Goal: Task Accomplishment & Management: Manage account settings

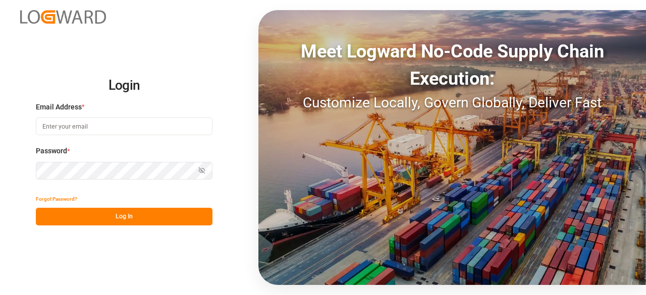
type input "sandra.alexander@jamindustries.com"
click at [103, 218] on button "Log In" at bounding box center [124, 217] width 177 height 18
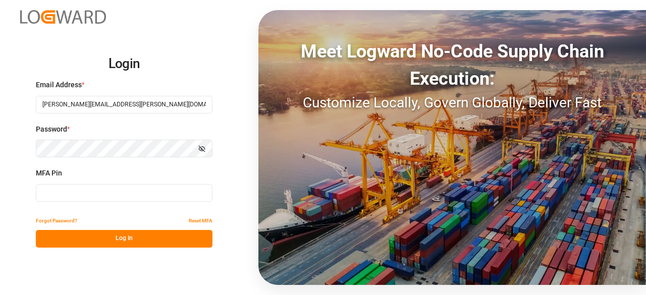
click at [68, 193] on input at bounding box center [124, 193] width 177 height 18
click at [57, 192] on input at bounding box center [124, 193] width 177 height 18
type input "889458"
click at [112, 244] on button "Log In" at bounding box center [124, 239] width 177 height 18
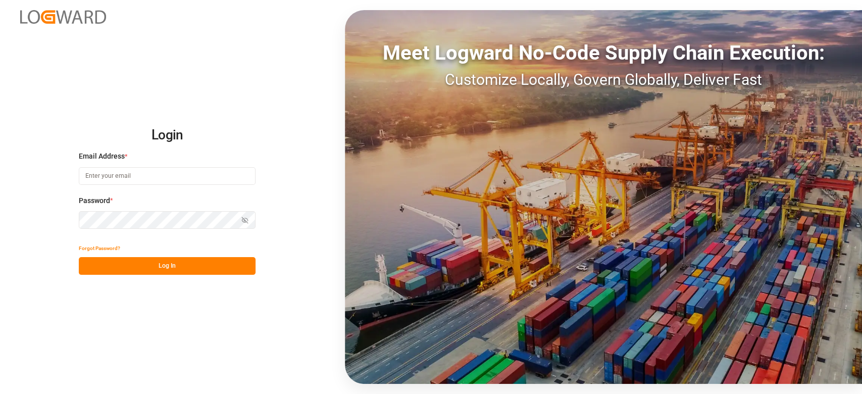
type input "[PERSON_NAME][EMAIL_ADDRESS][PERSON_NAME][DOMAIN_NAME]"
click at [156, 269] on button "Log In" at bounding box center [167, 266] width 177 height 18
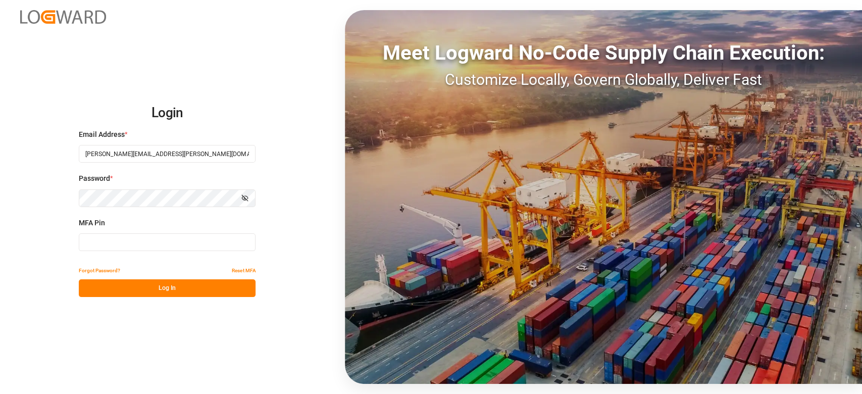
click at [117, 244] on input at bounding box center [167, 242] width 177 height 18
type input "291799"
click at [149, 289] on button "Log In" at bounding box center [167, 288] width 177 height 18
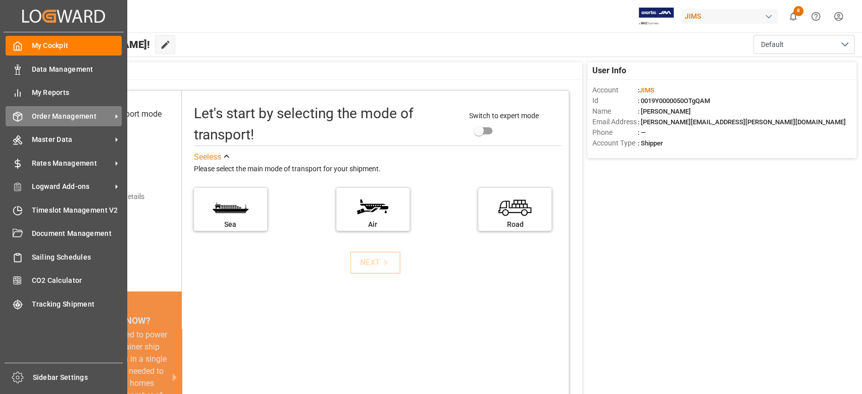
click at [81, 119] on span "Order Management" at bounding box center [72, 116] width 80 height 11
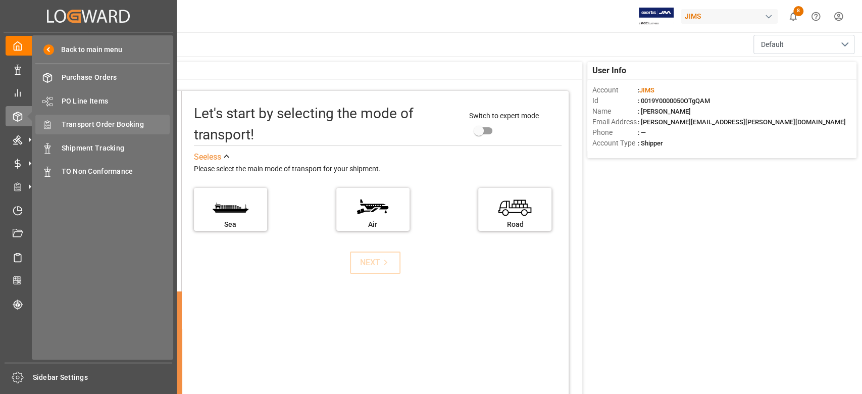
click at [132, 122] on span "Transport Order Booking" at bounding box center [116, 124] width 109 height 11
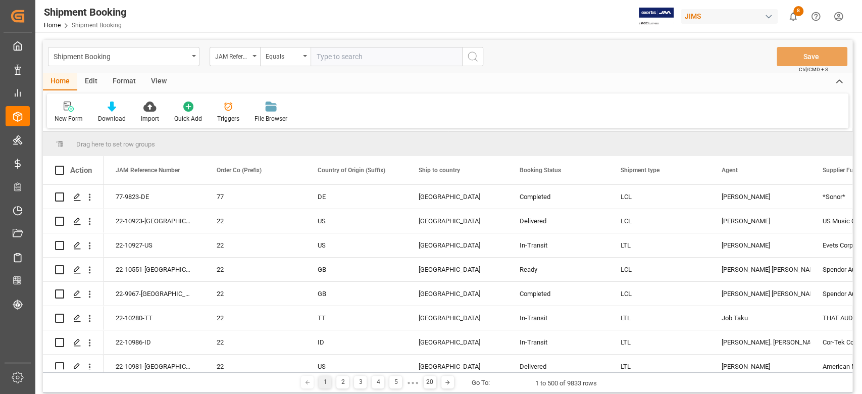
click at [358, 55] on input "text" at bounding box center [386, 56] width 151 height 19
type input "77-9822-ID"
click at [475, 58] on icon "search button" at bounding box center [473, 56] width 12 height 12
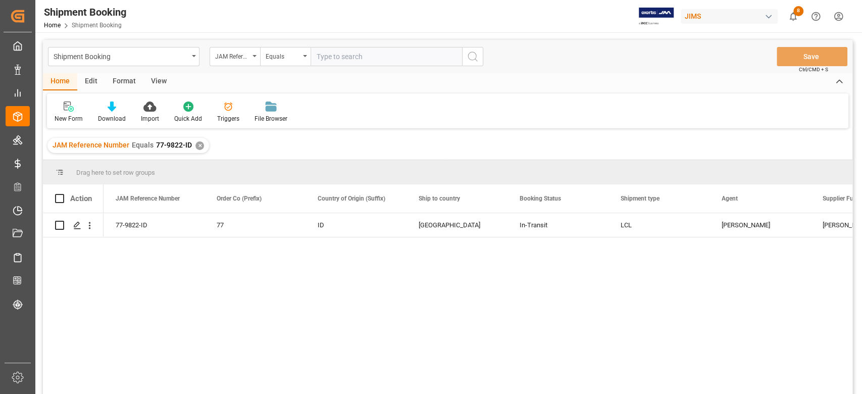
click at [360, 56] on input "text" at bounding box center [386, 56] width 151 height 19
click at [196, 146] on div "✕" at bounding box center [199, 145] width 9 height 9
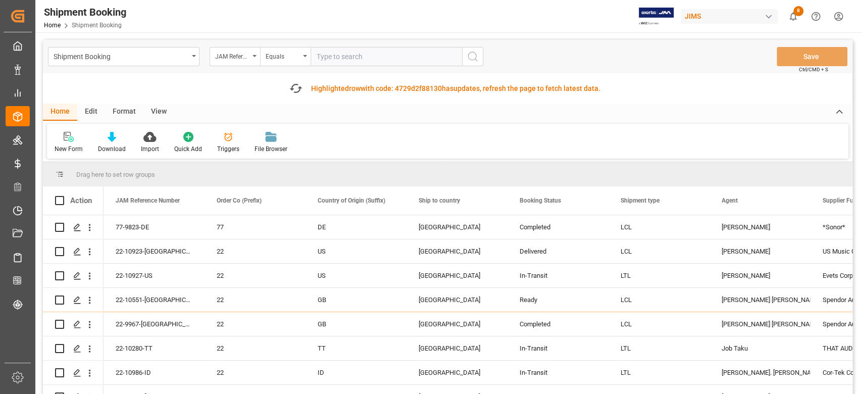
click at [343, 58] on input "text" at bounding box center [386, 56] width 151 height 19
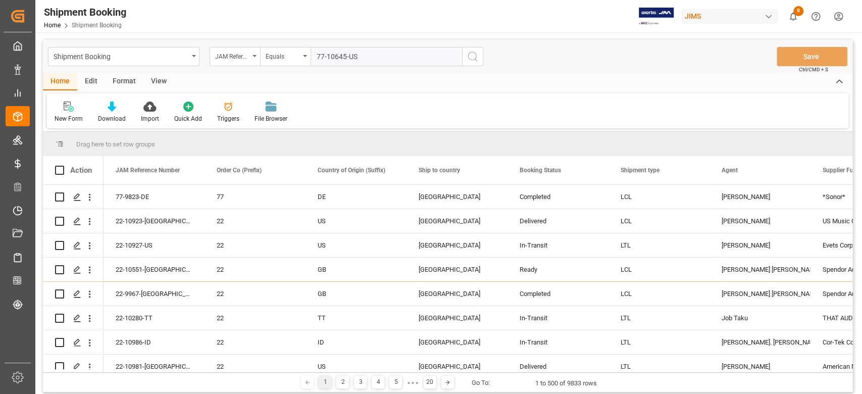
type input "77-10645-US"
click at [475, 57] on icon "search button" at bounding box center [473, 56] width 12 height 12
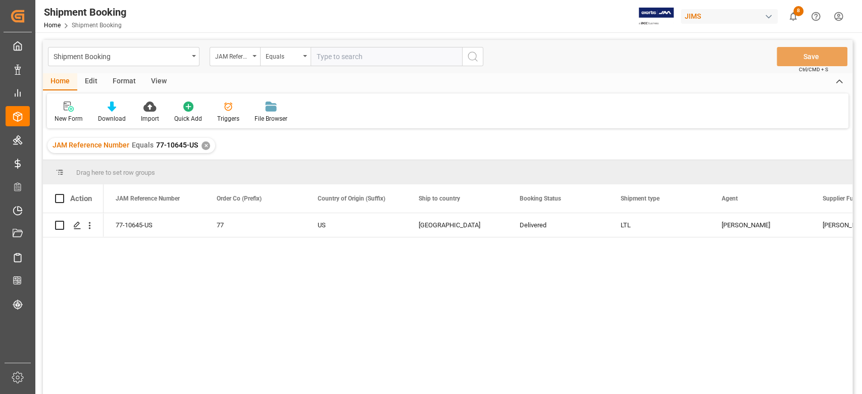
click at [205, 146] on div "✕" at bounding box center [205, 145] width 9 height 9
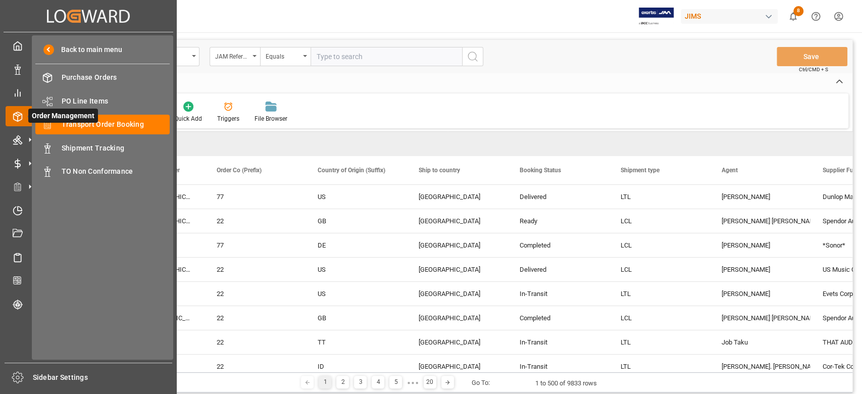
click at [17, 111] on div at bounding box center [14, 116] width 17 height 11
drag, startPoint x: 113, startPoint y: 119, endPoint x: 125, endPoint y: 121, distance: 12.2
click at [113, 119] on span "Transport Order Booking" at bounding box center [116, 124] width 109 height 11
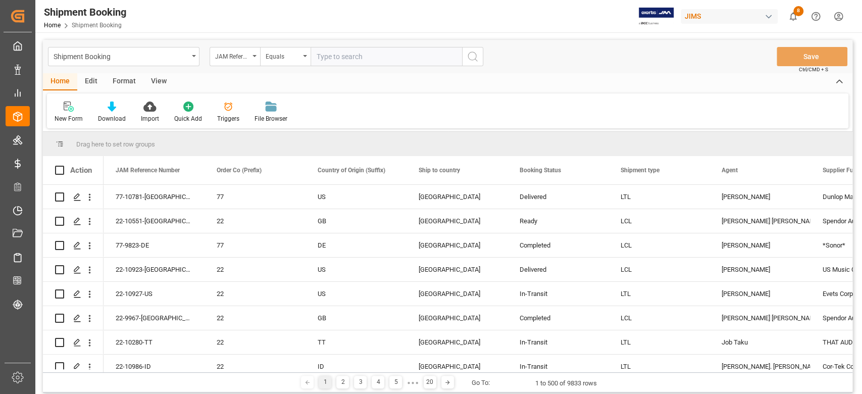
click at [359, 54] on input "text" at bounding box center [386, 56] width 151 height 19
paste input "77-9889-CN"
type input "77-9889-CN"
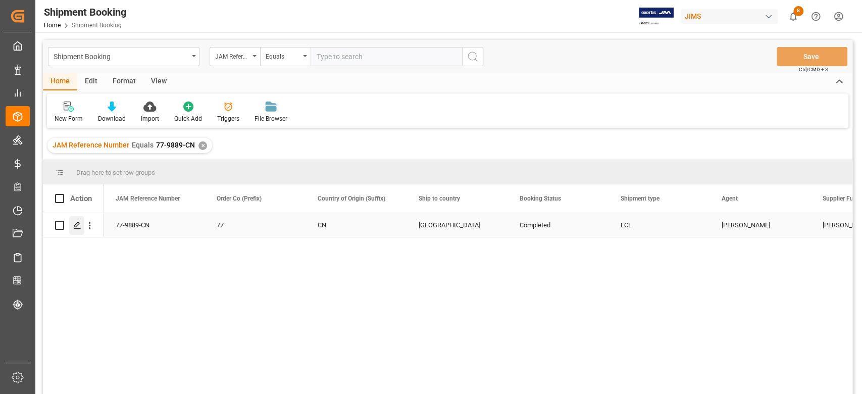
click at [77, 228] on icon "Press SPACE to select this row." at bounding box center [77, 225] width 8 height 8
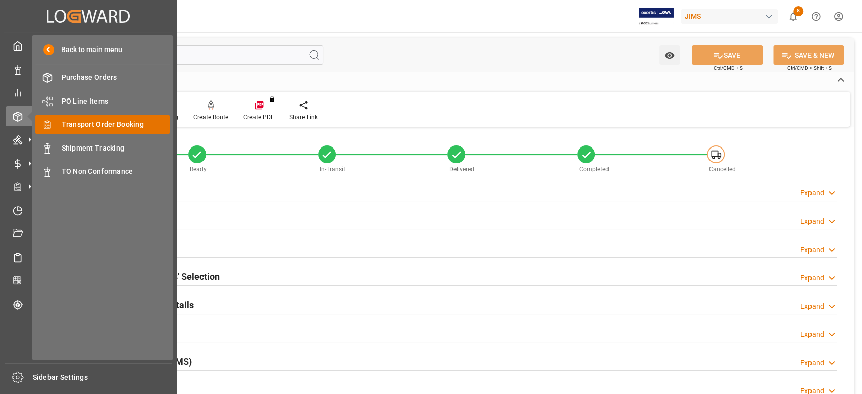
click at [105, 123] on span "Transport Order Booking" at bounding box center [116, 124] width 109 height 11
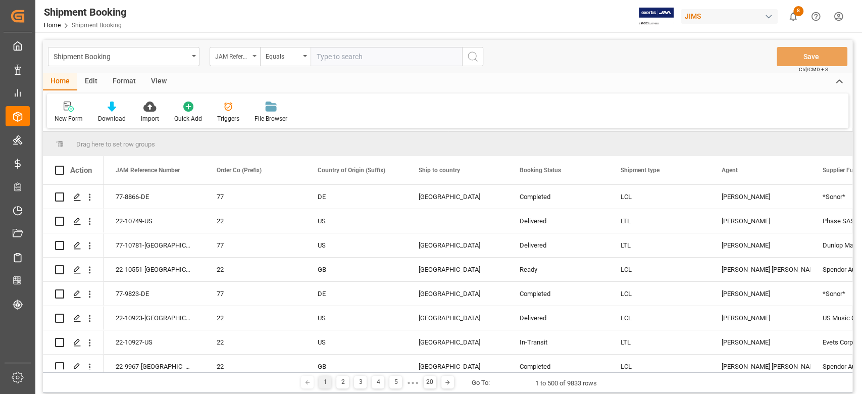
click at [254, 59] on div "JAM Reference Number" at bounding box center [235, 56] width 50 height 19
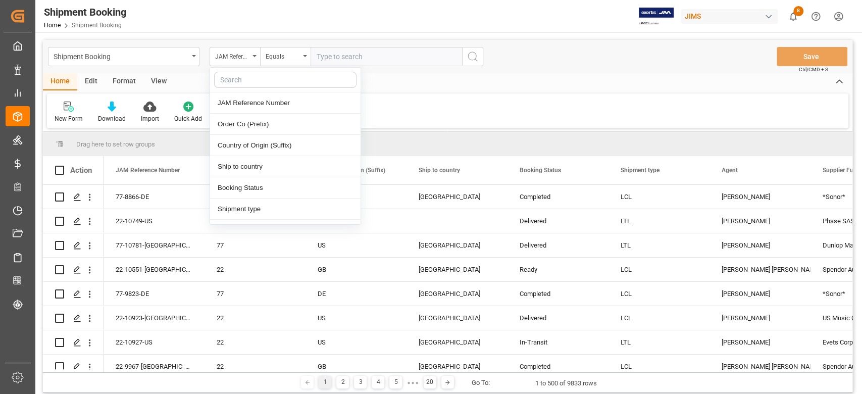
click at [347, 59] on input "text" at bounding box center [386, 56] width 151 height 19
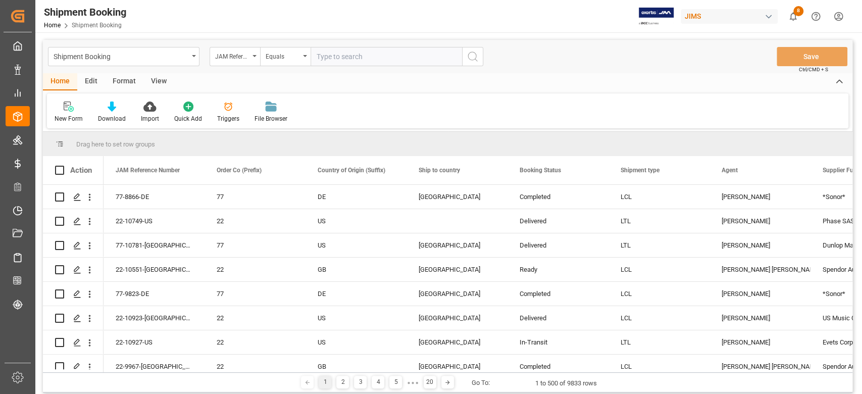
paste input "77-10864-JP"
type input "77-10864-JP"
drag, startPoint x: 477, startPoint y: 56, endPoint x: 630, endPoint y: 70, distance: 154.2
click at [477, 56] on icon "search button" at bounding box center [473, 56] width 12 height 12
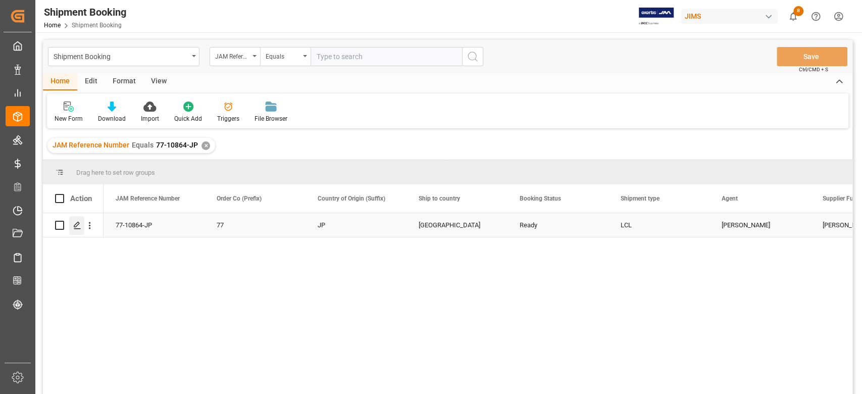
click at [77, 225] on polygon "Press SPACE to select this row." at bounding box center [76, 224] width 5 height 5
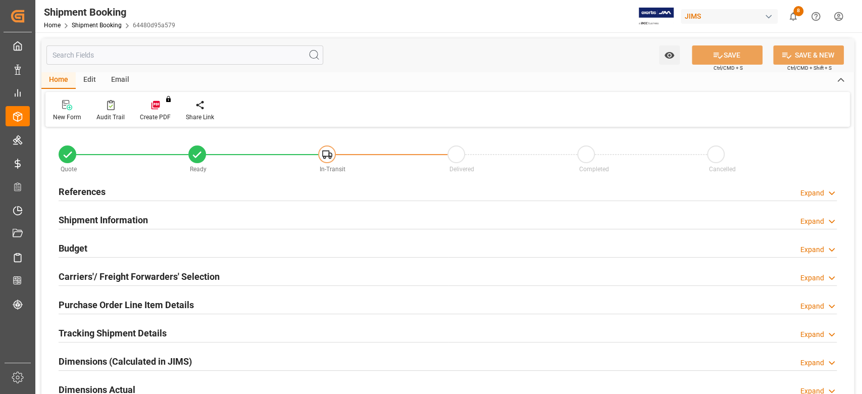
type input "0"
type input "29-08-2025"
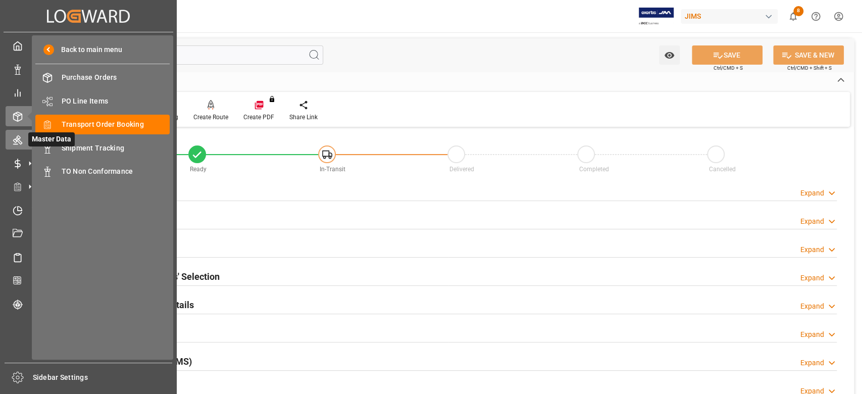
drag, startPoint x: 107, startPoint y: 80, endPoint x: 22, endPoint y: 137, distance: 102.1
click at [22, 137] on icon at bounding box center [18, 140] width 10 height 10
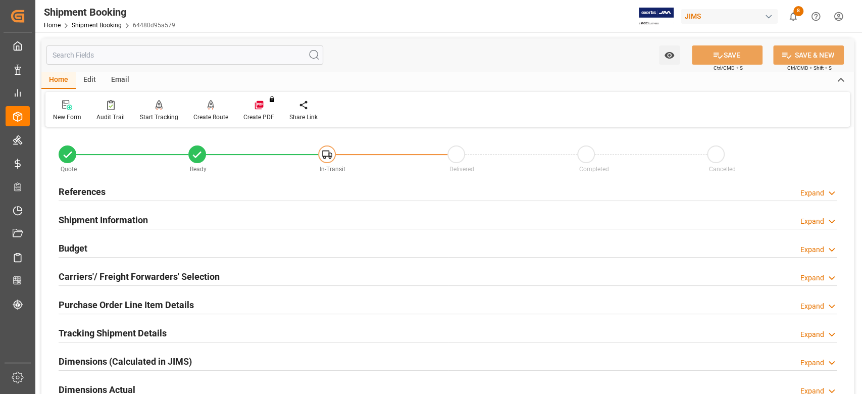
click at [82, 190] on h2 "References" at bounding box center [82, 192] width 47 height 14
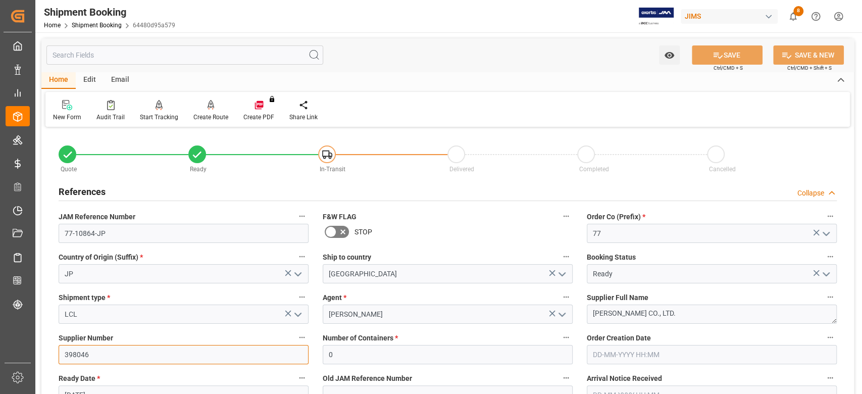
click at [80, 355] on input "398046" at bounding box center [184, 354] width 250 height 19
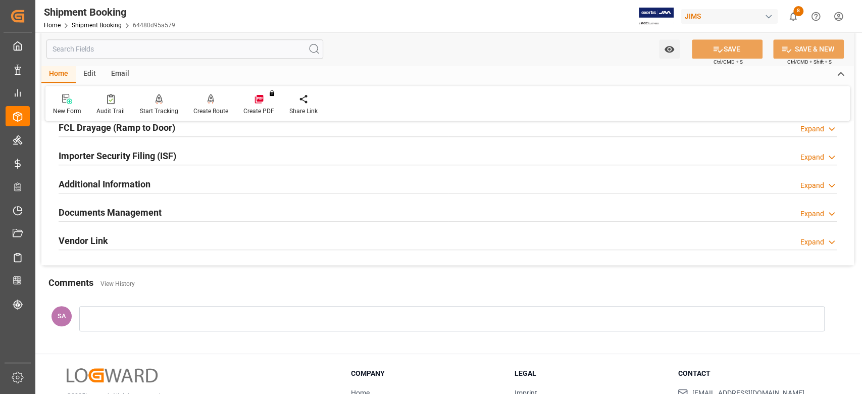
scroll to position [471, 0]
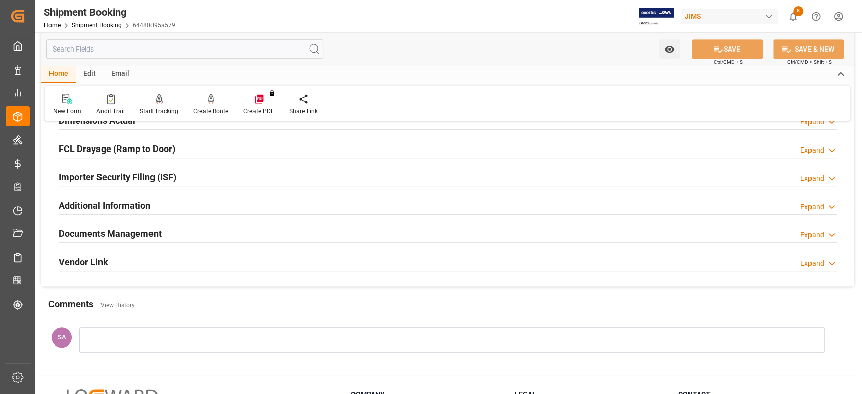
click at [107, 230] on h2 "Documents Management" at bounding box center [110, 234] width 103 height 14
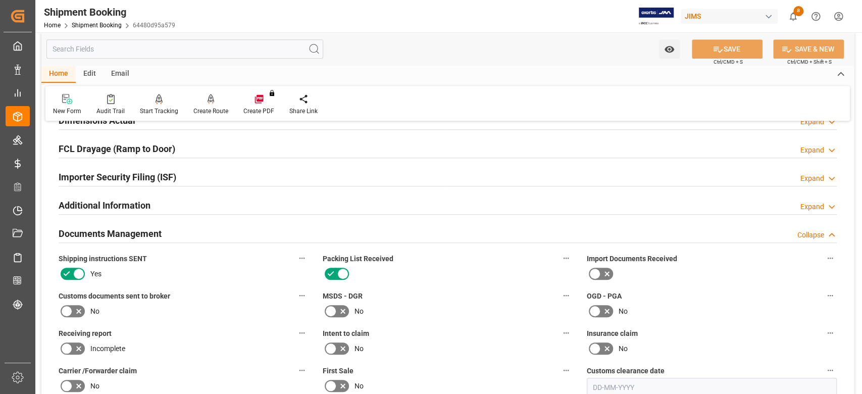
click at [135, 229] on h2 "Documents Management" at bounding box center [110, 234] width 103 height 14
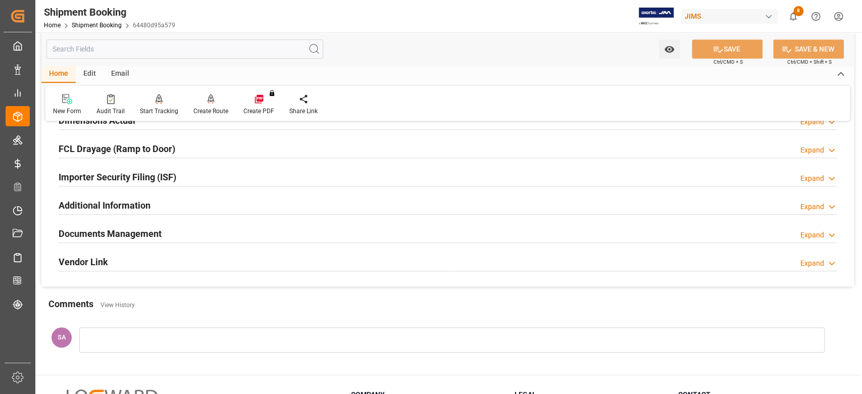
scroll to position [336, 0]
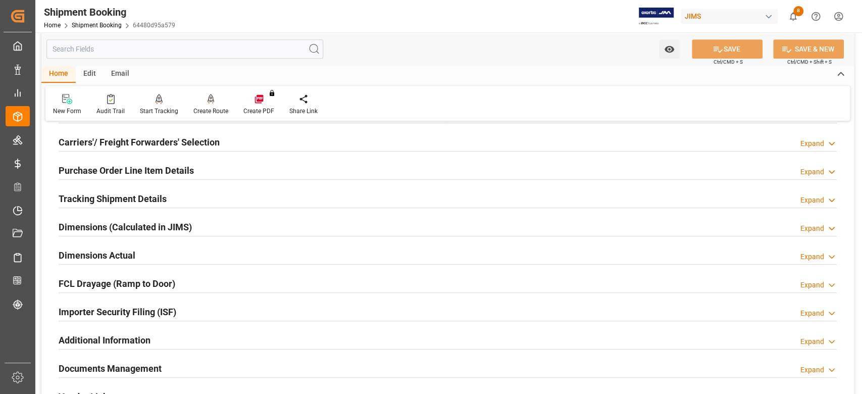
click at [94, 248] on h2 "Dimensions Actual" at bounding box center [97, 255] width 77 height 14
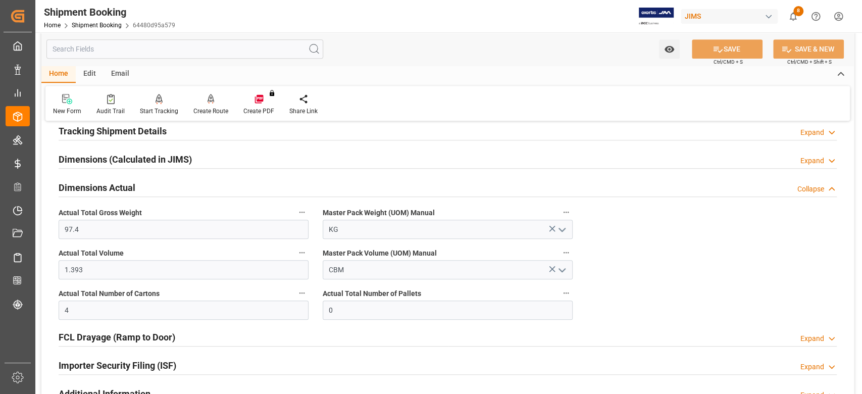
scroll to position [202, 0]
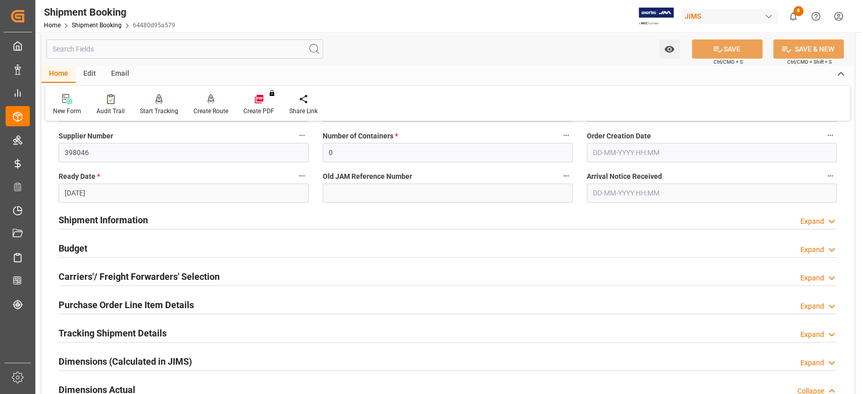
click at [69, 248] on h2 "Budget" at bounding box center [73, 248] width 29 height 14
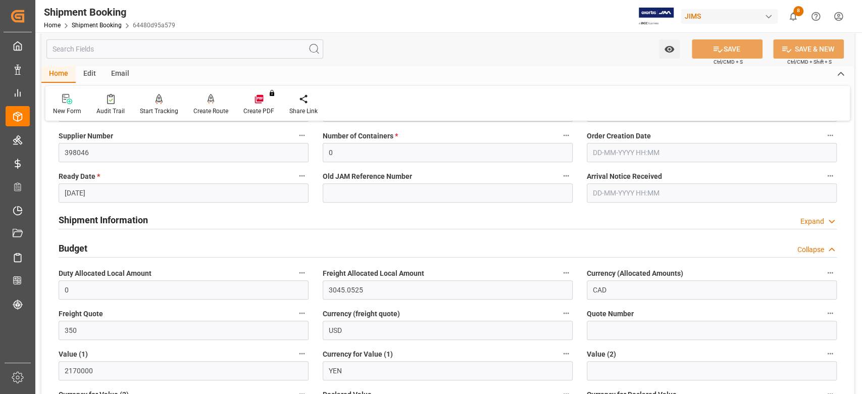
click at [69, 248] on h2 "Budget" at bounding box center [73, 248] width 29 height 14
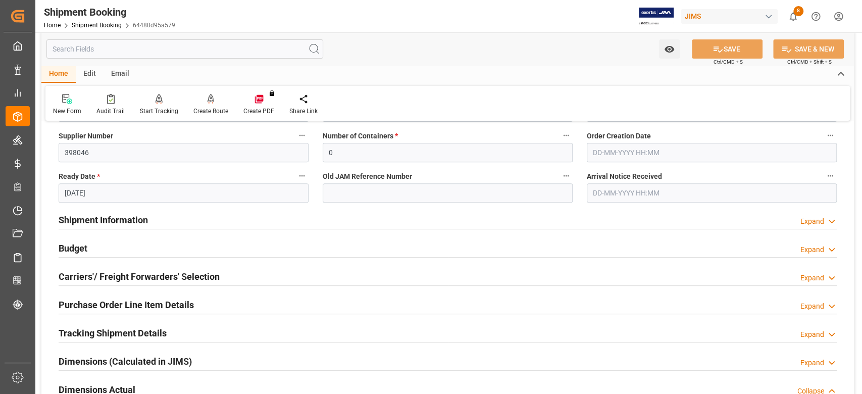
scroll to position [0, 0]
click at [121, 220] on h2 "Shipment Information" at bounding box center [103, 220] width 89 height 14
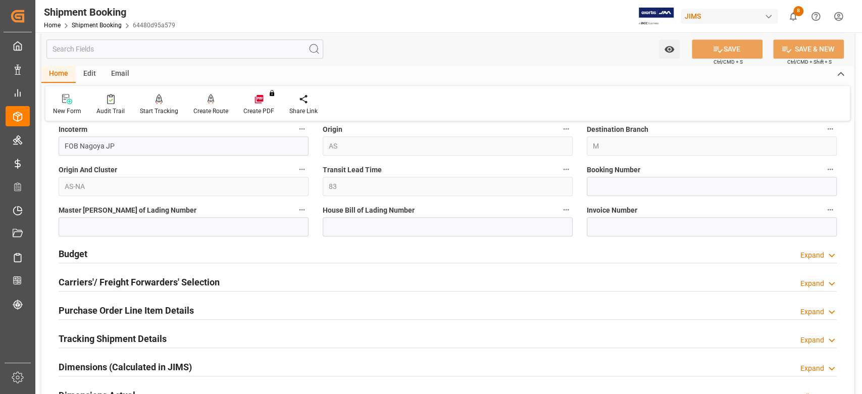
scroll to position [606, 0]
click at [610, 187] on input at bounding box center [712, 184] width 250 height 19
paste input "13638259"
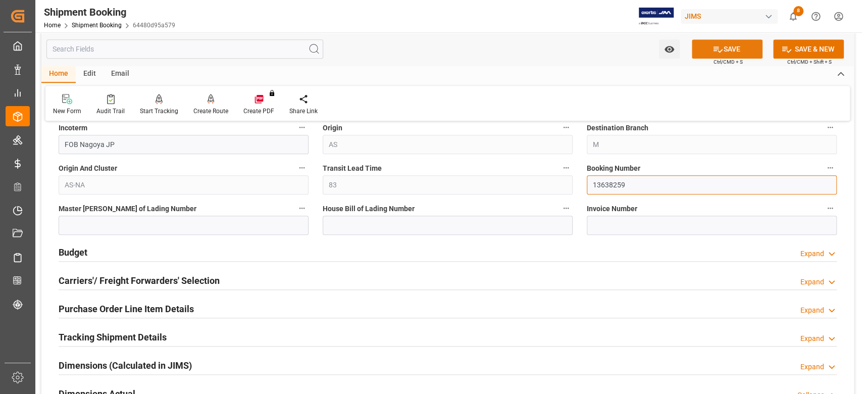
type input "13638259"
click at [723, 49] on button "SAVE" at bounding box center [727, 48] width 71 height 19
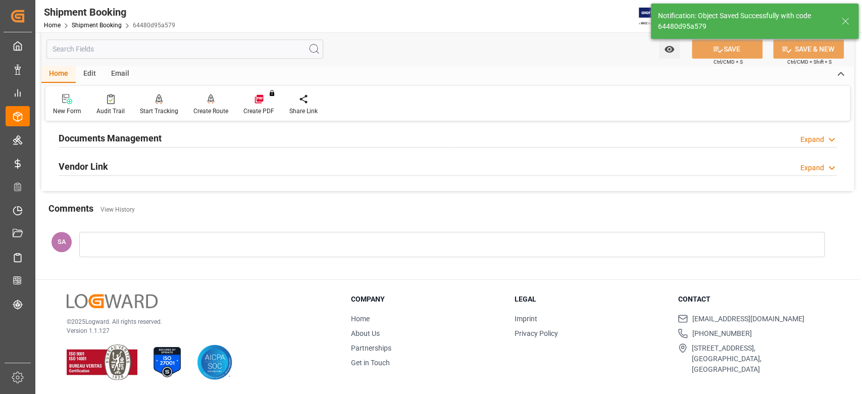
scroll to position [0, 0]
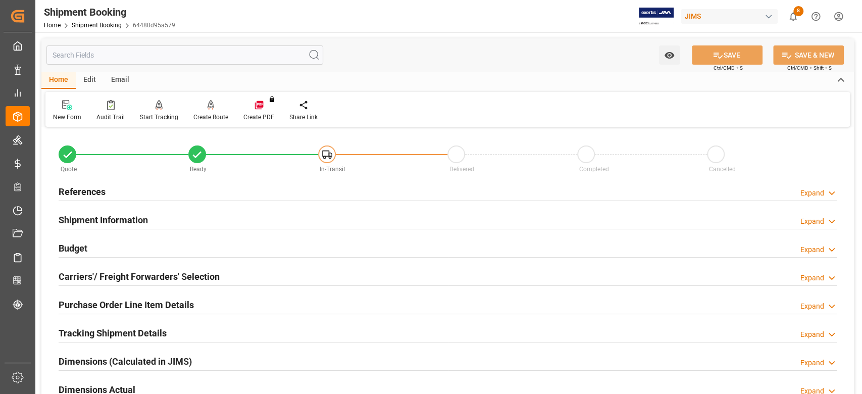
click at [96, 218] on h2 "Shipment Information" at bounding box center [103, 220] width 89 height 14
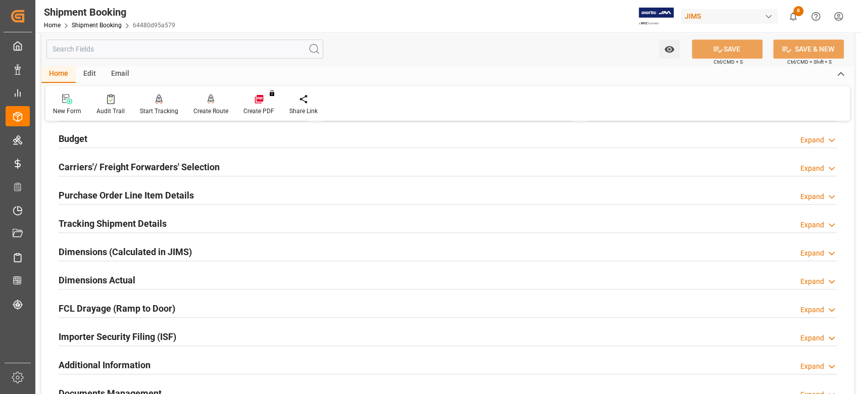
scroll to position [538, 0]
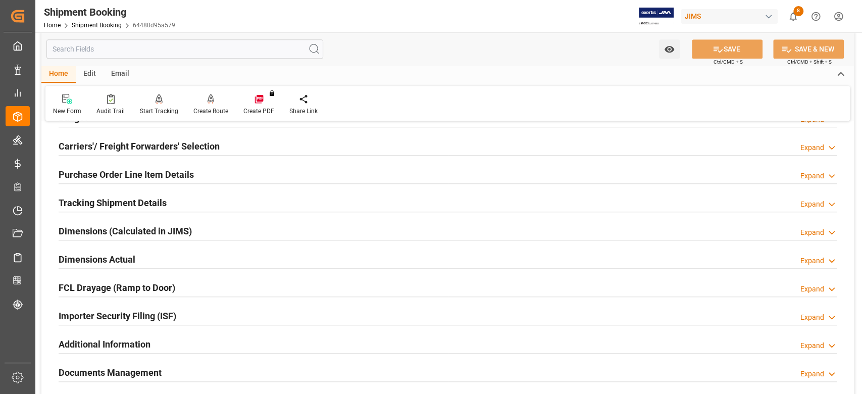
drag, startPoint x: 99, startPoint y: 202, endPoint x: 117, endPoint y: 198, distance: 18.6
click at [99, 202] on h2 "Tracking Shipment Details" at bounding box center [113, 203] width 108 height 14
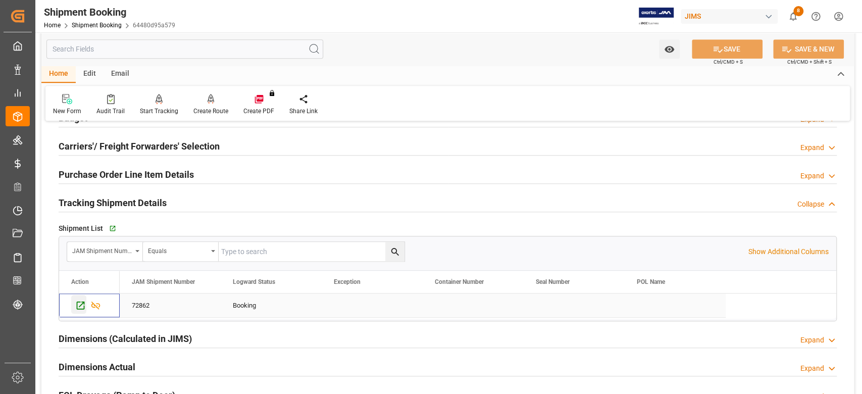
click at [78, 308] on icon "Press SPACE to select this row." at bounding box center [80, 305] width 11 height 11
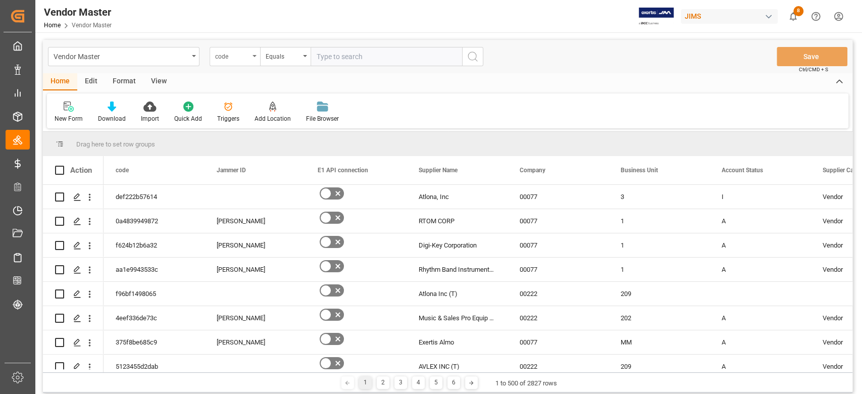
click at [257, 59] on div "code" at bounding box center [235, 56] width 50 height 19
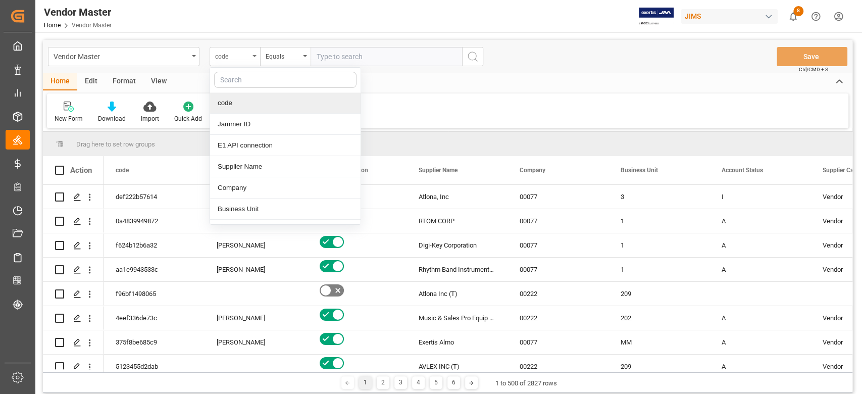
click at [254, 56] on icon "close menu" at bounding box center [254, 56] width 4 height 2
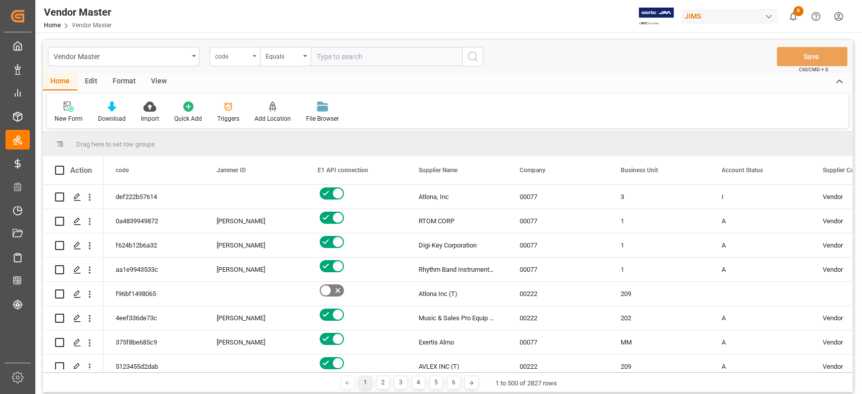
click at [253, 56] on icon "open menu" at bounding box center [254, 56] width 4 height 2
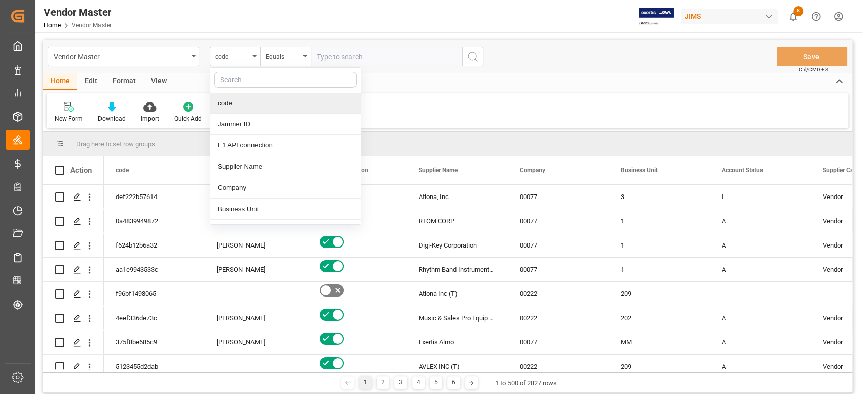
click at [246, 84] on input "text" at bounding box center [285, 80] width 142 height 16
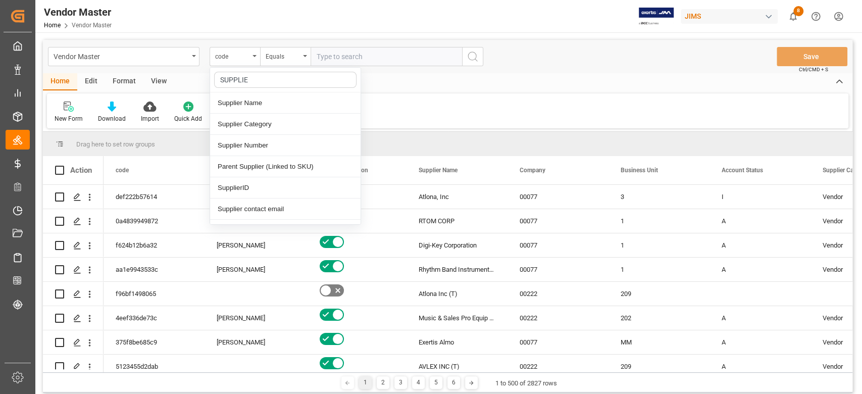
type input "SUPPLIER"
click at [279, 143] on div "Supplier Number" at bounding box center [285, 145] width 150 height 21
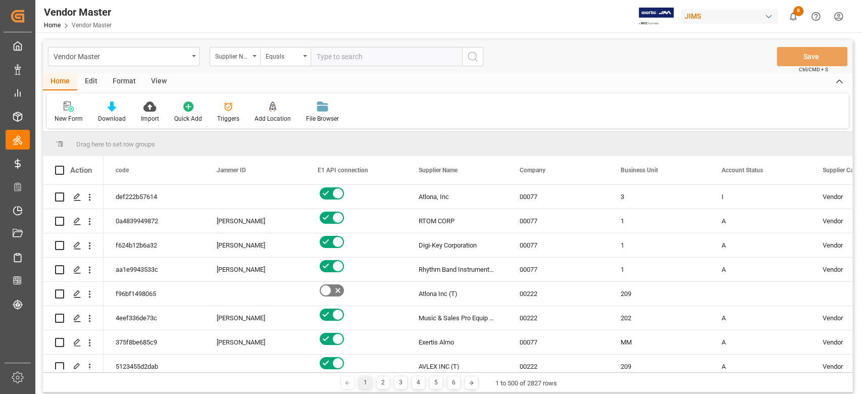
click at [364, 56] on input "text" at bounding box center [386, 56] width 151 height 19
paste input "398046"
type input "398046"
click at [473, 59] on icon "search button" at bounding box center [473, 56] width 12 height 12
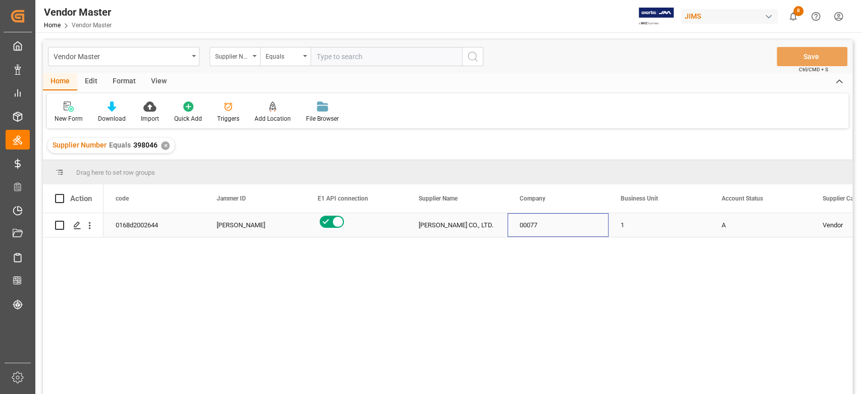
click at [606, 226] on div "00077" at bounding box center [557, 225] width 101 height 24
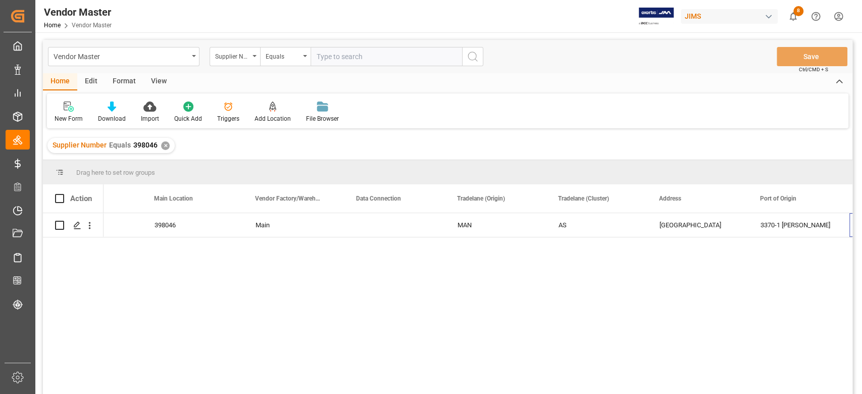
scroll to position [0, 1476]
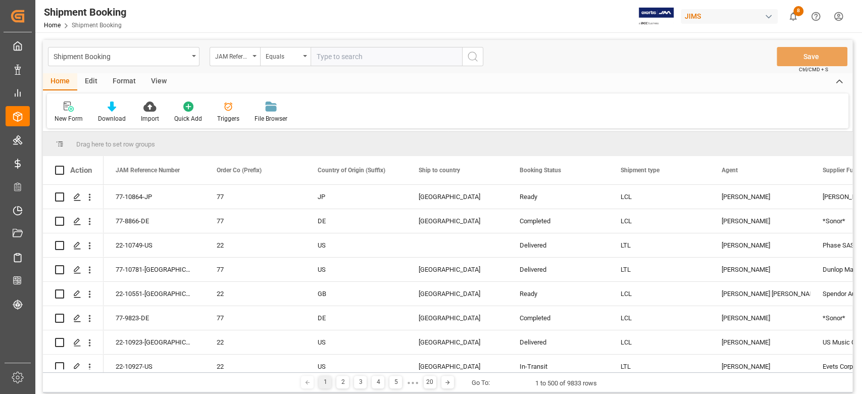
click at [388, 59] on input "text" at bounding box center [386, 56] width 151 height 19
paste input "77-10425-CN"
type input "77-10425-CN"
click at [475, 58] on icon "search button" at bounding box center [473, 56] width 12 height 12
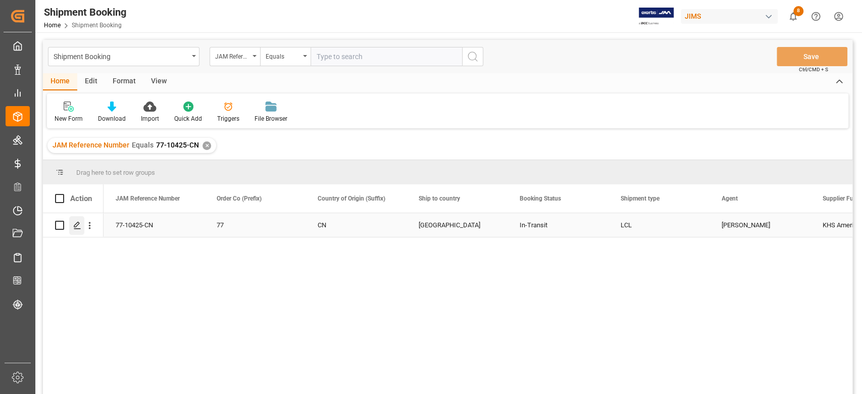
click at [78, 227] on icon "Press SPACE to select this row." at bounding box center [77, 225] width 8 height 8
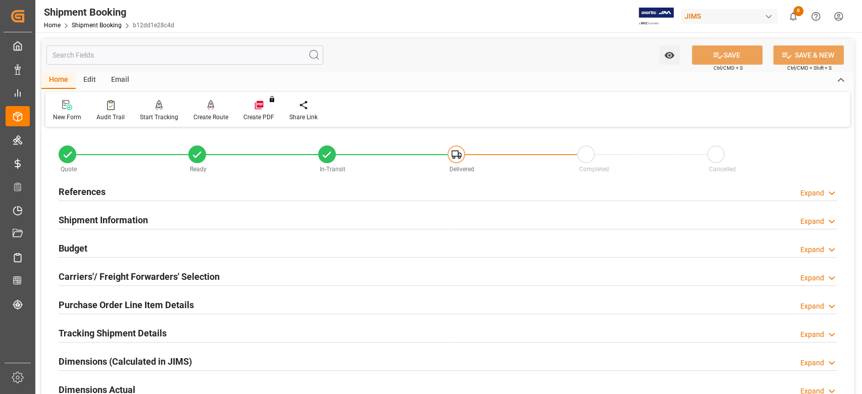
click at [135, 220] on h2 "Shipment Information" at bounding box center [103, 220] width 89 height 14
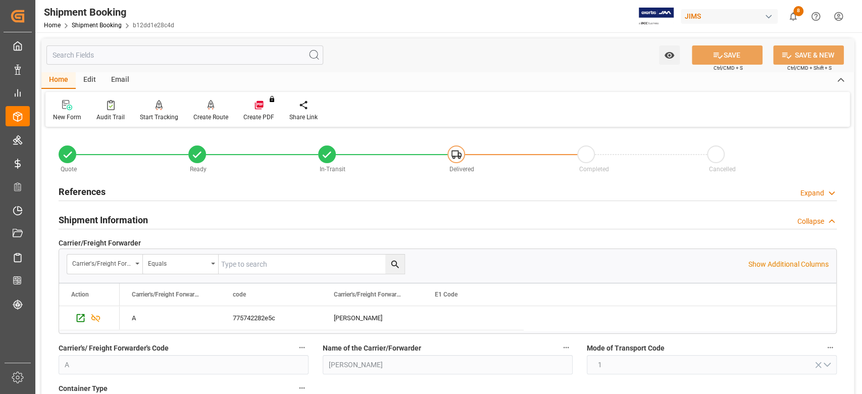
click at [103, 193] on h2 "References" at bounding box center [82, 192] width 47 height 14
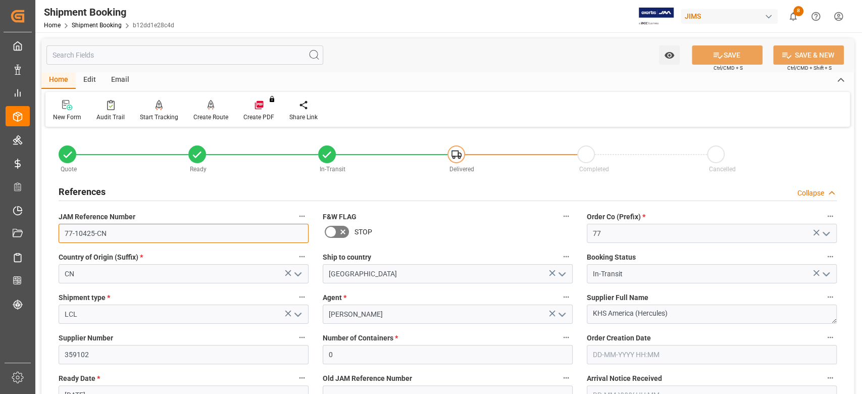
click at [123, 232] on input "77-10425-CN" at bounding box center [184, 233] width 250 height 19
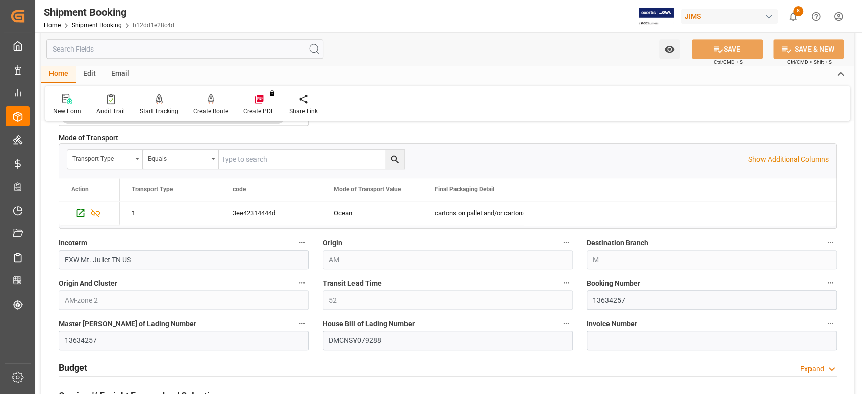
scroll to position [538, 0]
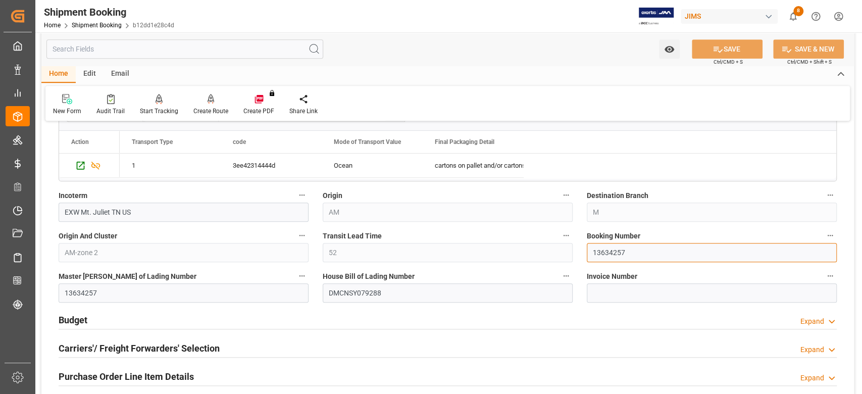
click at [599, 252] on input "13634257" at bounding box center [712, 252] width 250 height 19
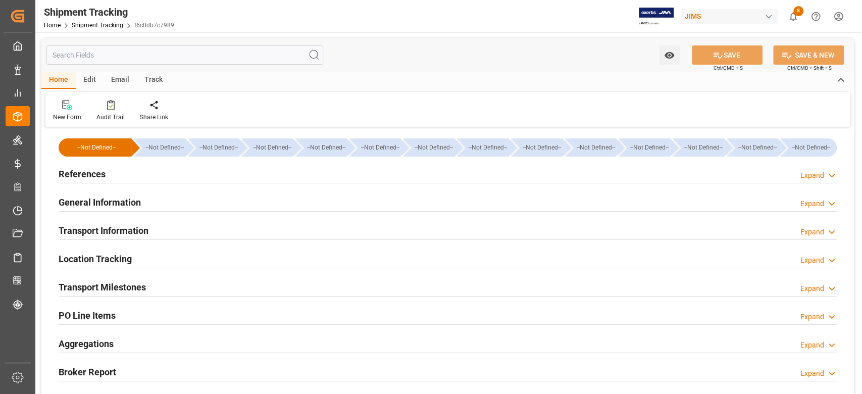
type input "2170000"
click at [141, 227] on h2 "Transport Information" at bounding box center [104, 231] width 90 height 14
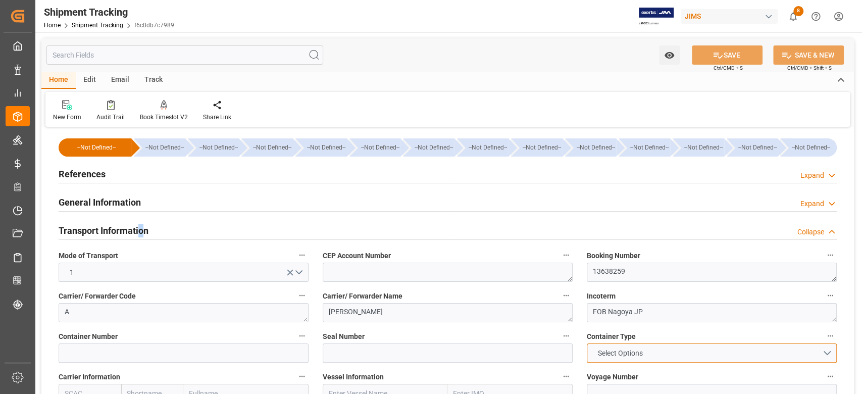
click at [665, 352] on button "Select Options" at bounding box center [712, 352] width 250 height 19
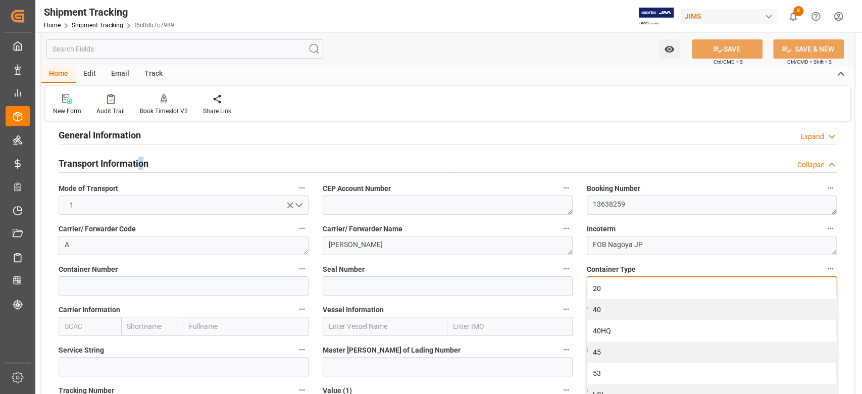
scroll to position [134, 0]
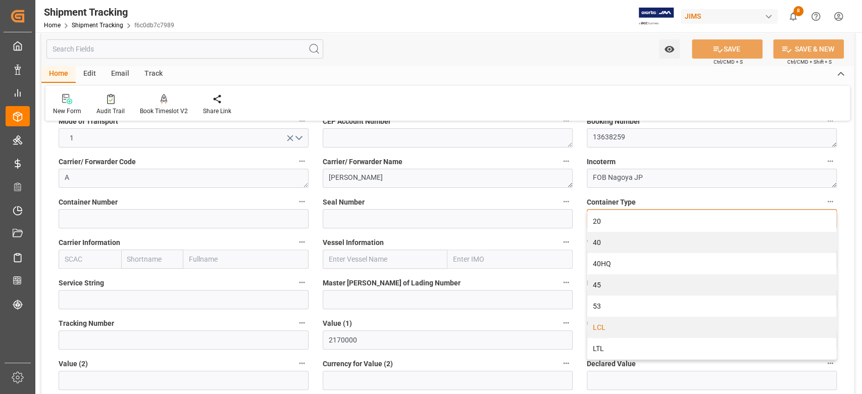
click at [611, 329] on div "LCL" at bounding box center [711, 327] width 249 height 21
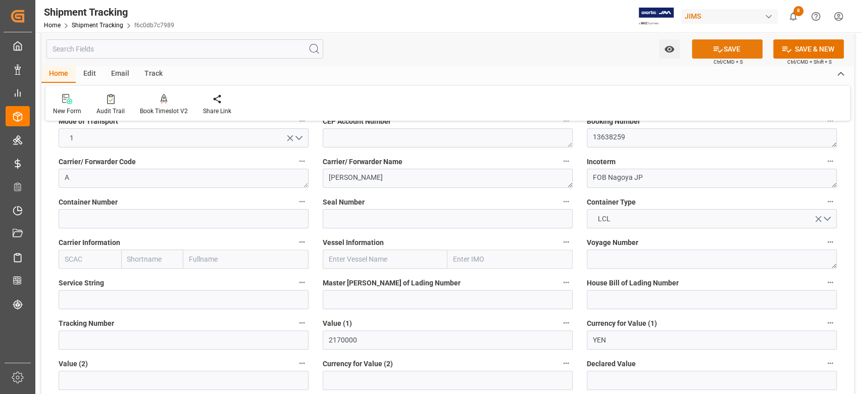
click at [718, 46] on icon at bounding box center [717, 49] width 11 height 11
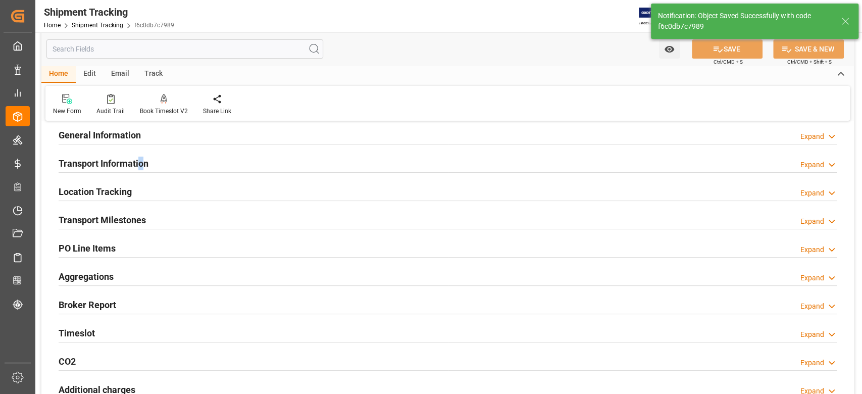
scroll to position [0, 0]
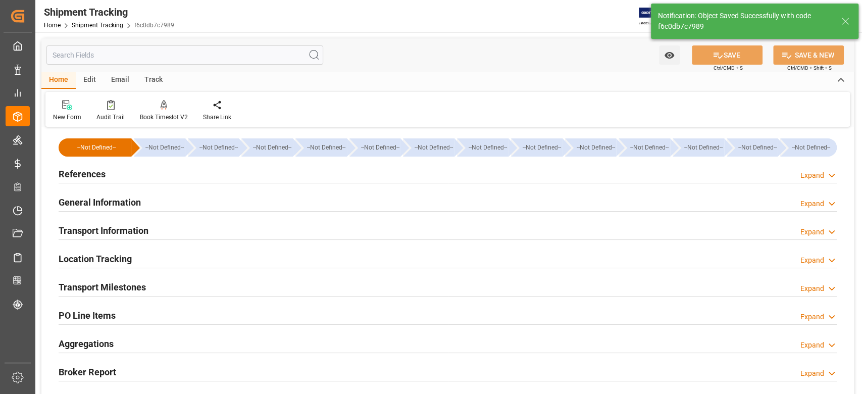
click at [105, 206] on h2 "General Information" at bounding box center [100, 202] width 82 height 14
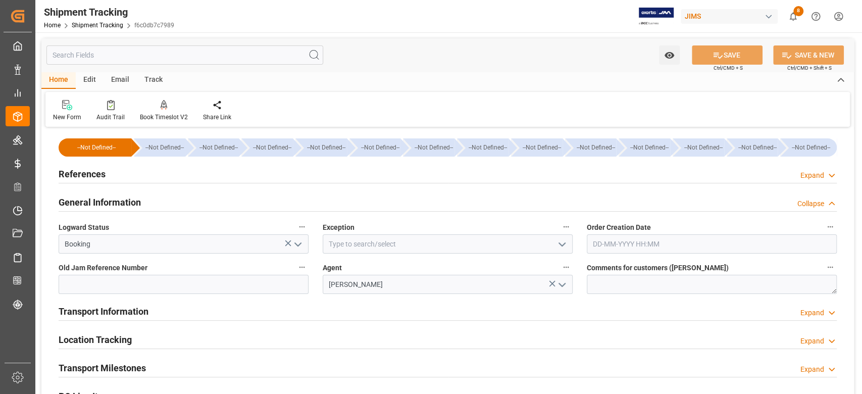
click at [105, 205] on h2 "General Information" at bounding box center [100, 202] width 82 height 14
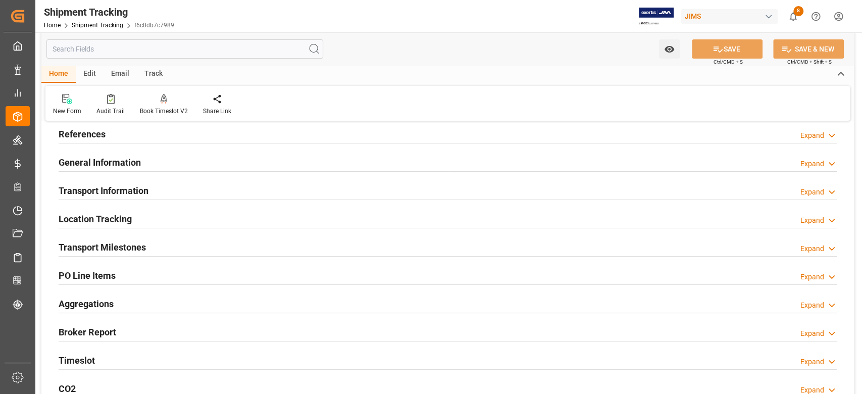
scroll to position [67, 0]
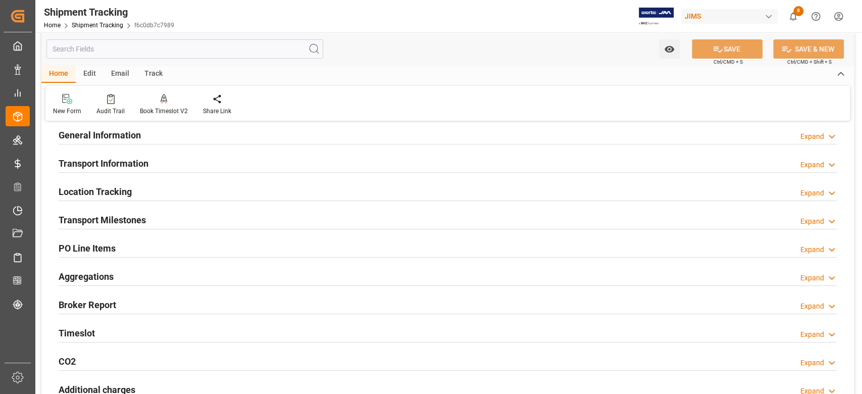
click at [121, 222] on h2 "Transport Milestones" at bounding box center [102, 220] width 87 height 14
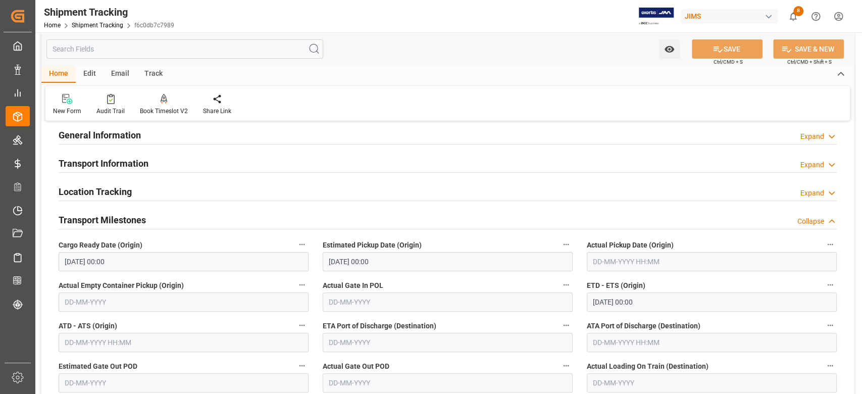
click at [139, 259] on input "[DATE] 00:00" at bounding box center [184, 261] width 250 height 19
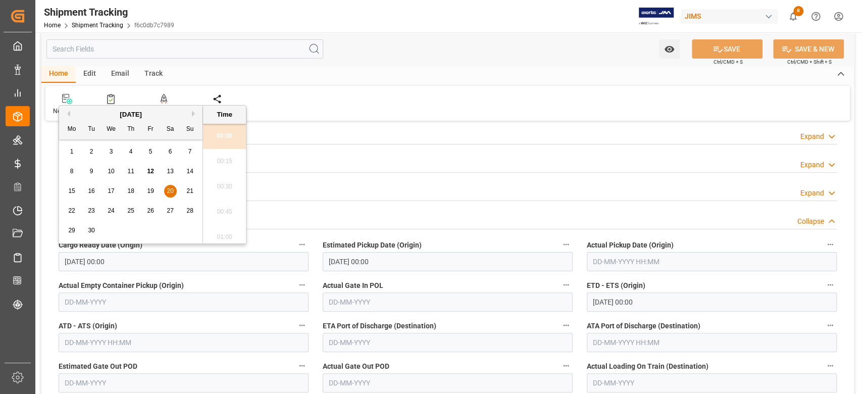
click at [139, 259] on input "[DATE] 00:00" at bounding box center [184, 261] width 250 height 19
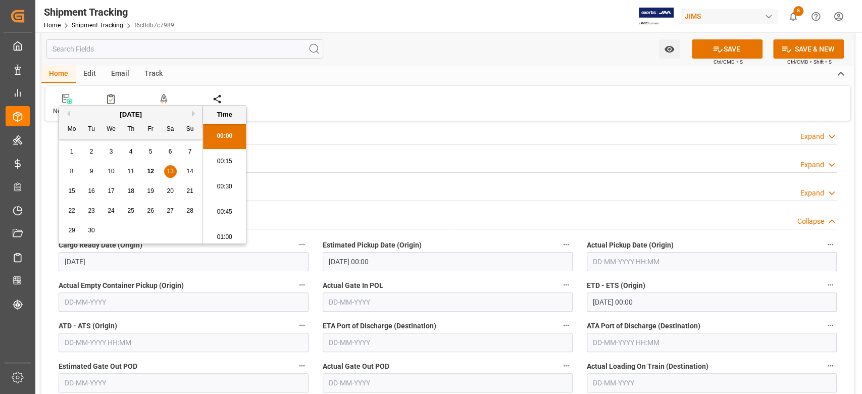
click at [170, 171] on span "13" at bounding box center [170, 171] width 7 height 7
type input "[DATE] 00:00"
click at [440, 265] on input "[DATE] 00:00" at bounding box center [448, 261] width 250 height 19
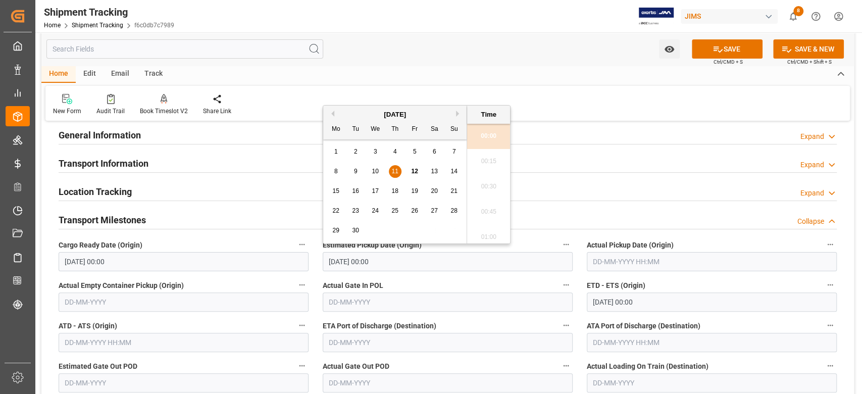
click at [440, 265] on input "[DATE] 00:00" at bounding box center [448, 261] width 250 height 19
click at [662, 299] on input "[DATE] 00:00" at bounding box center [712, 301] width 250 height 19
type input "[DATE] 00:00"
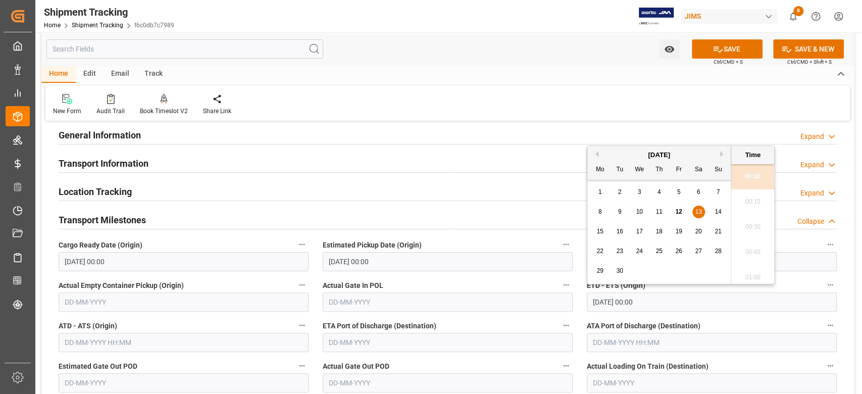
click at [662, 299] on input "[DATE] 00:00" at bounding box center [712, 301] width 250 height 19
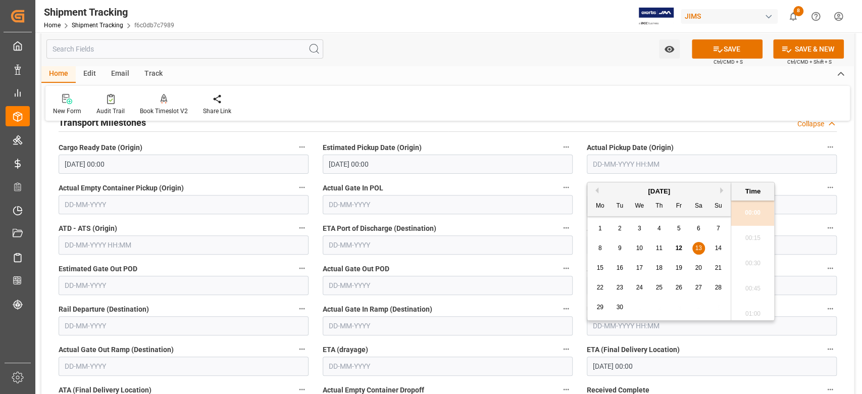
scroll to position [202, 0]
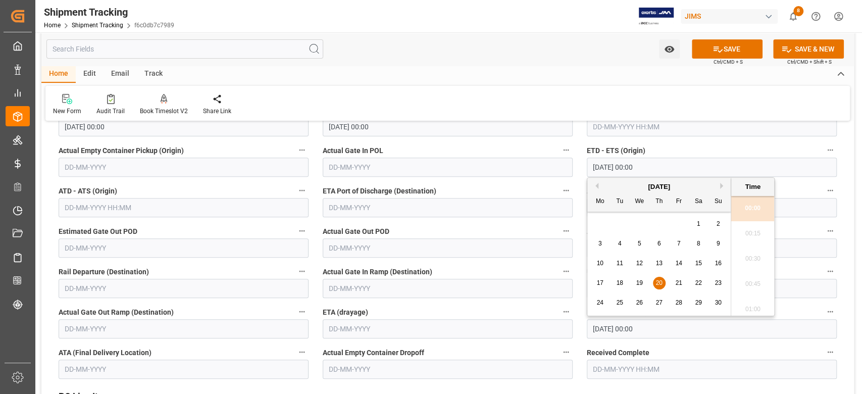
click at [680, 332] on input "[DATE] 00:00" at bounding box center [712, 328] width 250 height 19
click at [596, 181] on button "Previous Month" at bounding box center [595, 181] width 6 height 6
click at [680, 298] on span "31" at bounding box center [678, 297] width 7 height 7
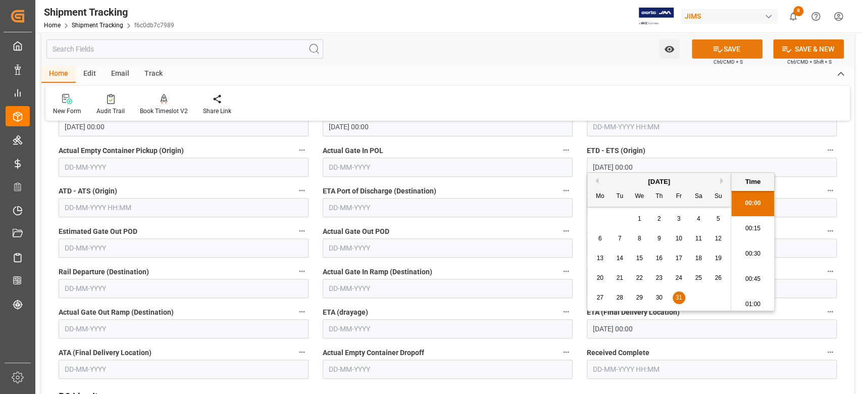
click at [735, 43] on button "SAVE" at bounding box center [727, 48] width 71 height 19
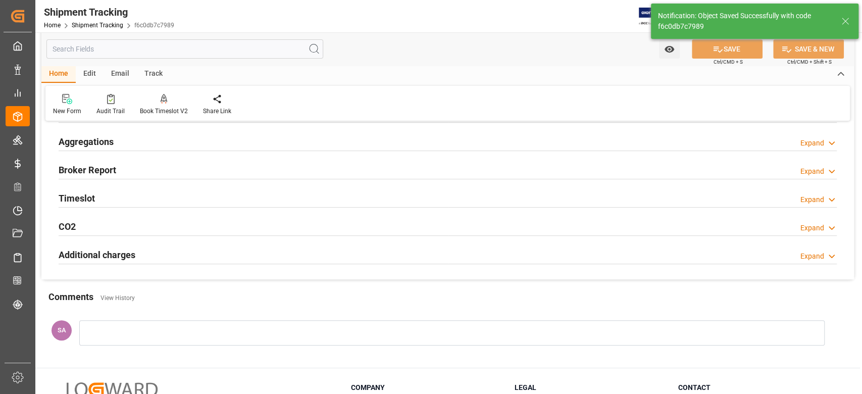
scroll to position [134, 0]
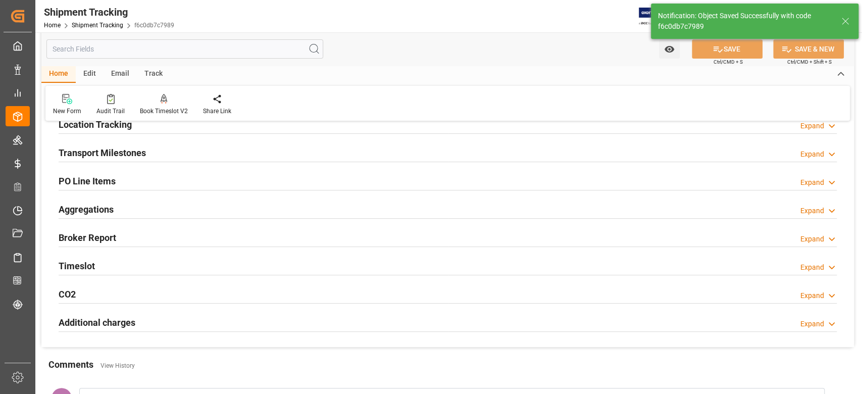
click at [124, 149] on h2 "Transport Milestones" at bounding box center [102, 153] width 87 height 14
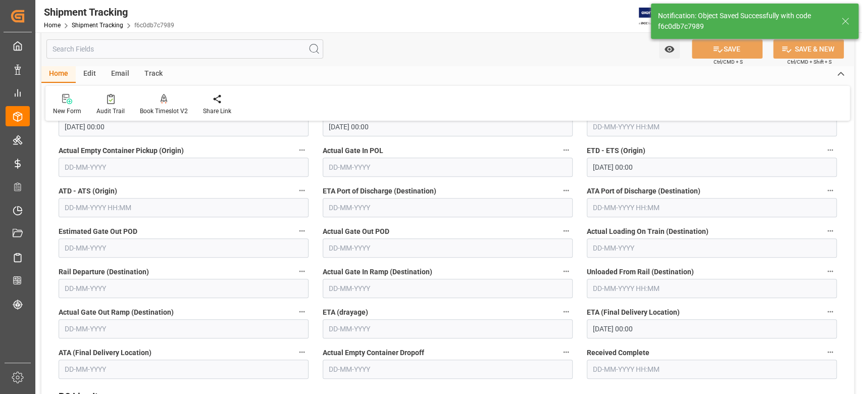
scroll to position [269, 0]
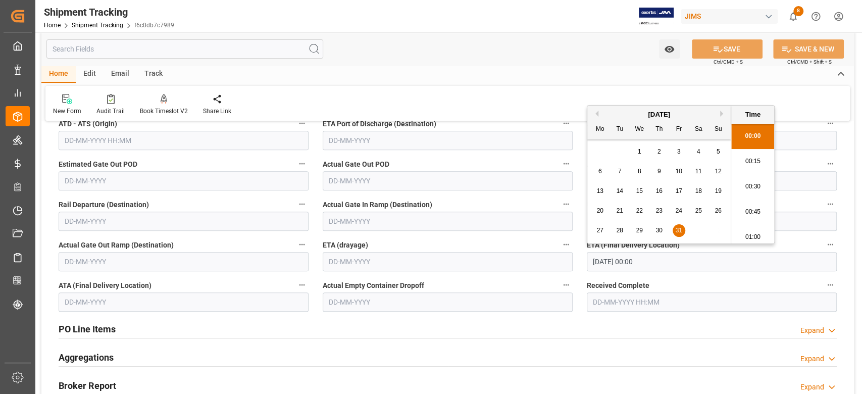
click at [669, 264] on input "[DATE] 00:00" at bounding box center [712, 261] width 250 height 19
click at [723, 114] on button "Next Month" at bounding box center [723, 114] width 6 height 6
click at [618, 172] on span "4" at bounding box center [620, 171] width 4 height 7
type input "[DATE] 00:00"
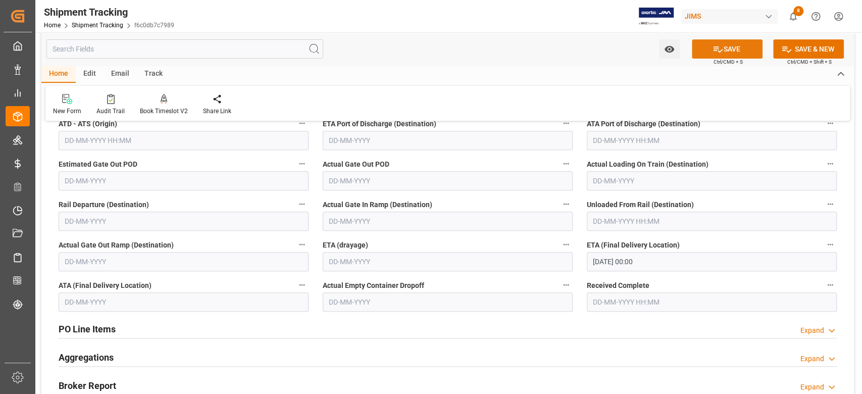
click at [731, 44] on button "SAVE" at bounding box center [727, 48] width 71 height 19
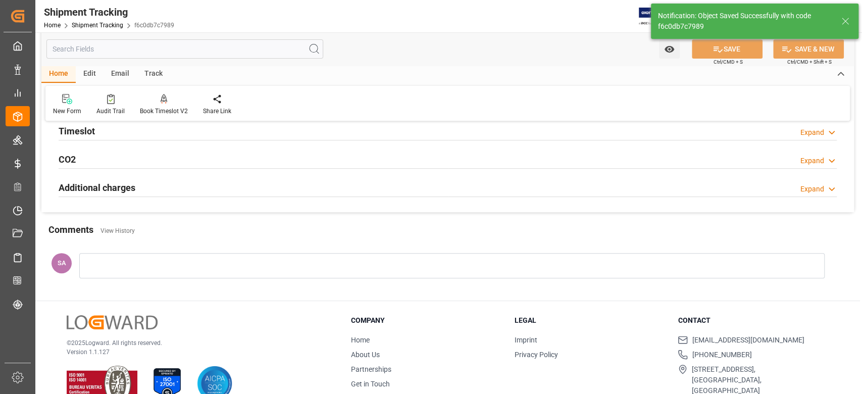
scroll to position [0, 0]
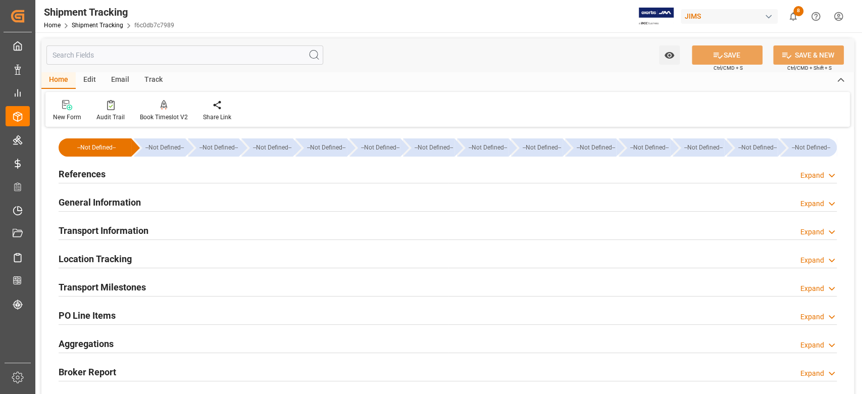
click at [123, 289] on h2 "Transport Milestones" at bounding box center [102, 287] width 87 height 14
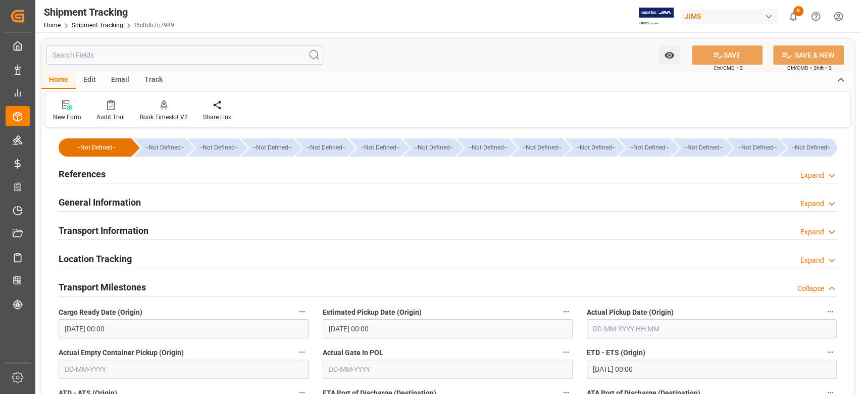
drag, startPoint x: 90, startPoint y: 174, endPoint x: 98, endPoint y: 176, distance: 7.8
click at [90, 174] on h2 "References" at bounding box center [82, 174] width 47 height 14
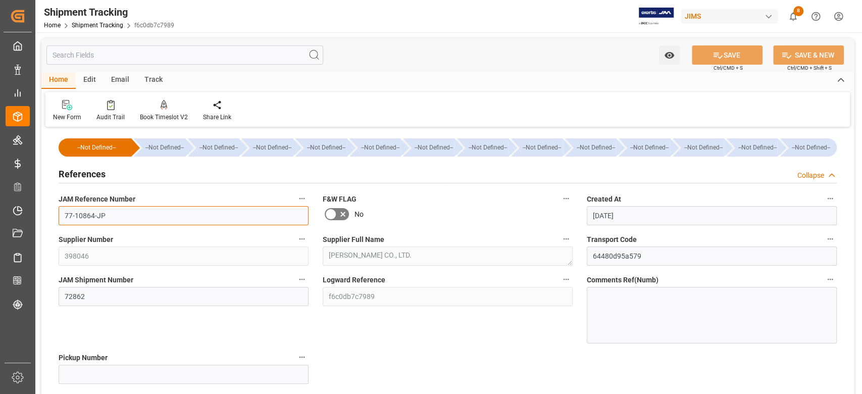
click at [126, 209] on input "77-10864-JP" at bounding box center [184, 215] width 250 height 19
